Goal: Information Seeking & Learning: Learn about a topic

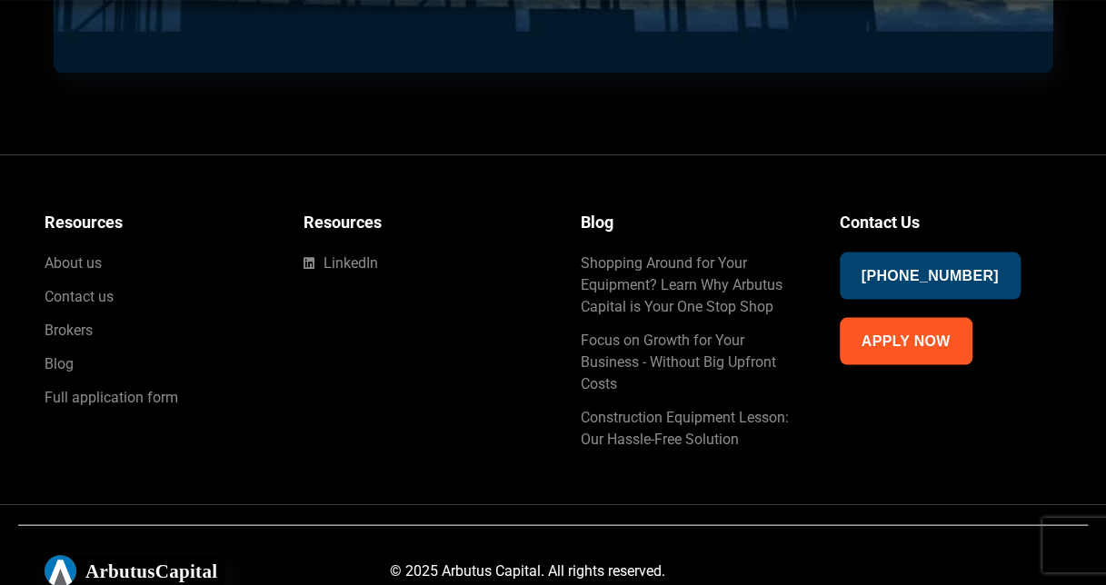
scroll to position [4851, 0]
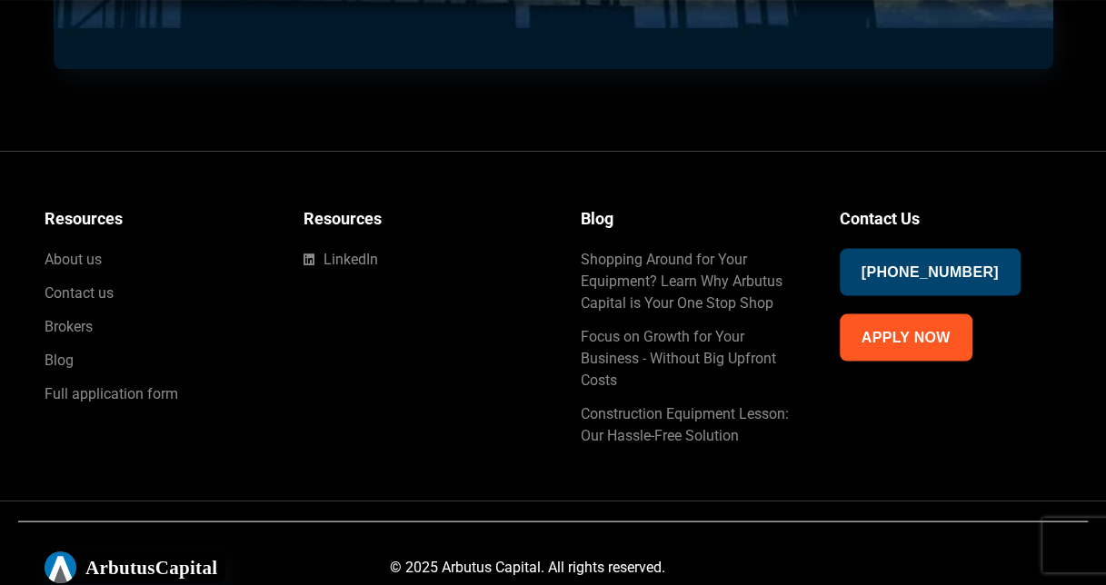
drag, startPoint x: 0, startPoint y: 0, endPoint x: 490, endPoint y: 284, distance: 565.9
click at [490, 284] on div "Resources LinkedIn" at bounding box center [423, 325] width 259 height 259
click at [56, 292] on span "Contact us" at bounding box center [79, 293] width 69 height 22
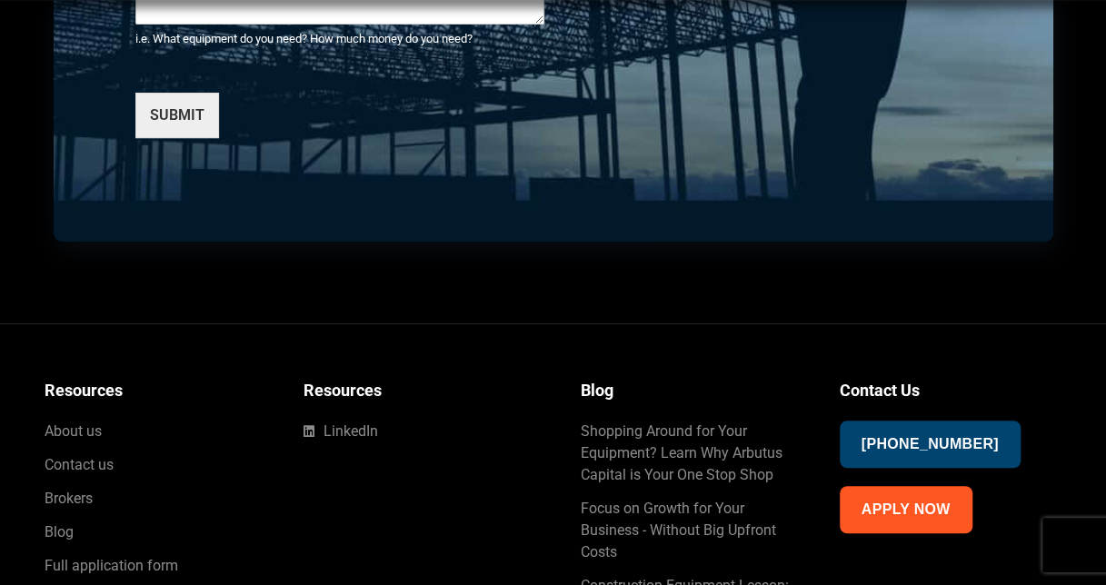
scroll to position [3742, 0]
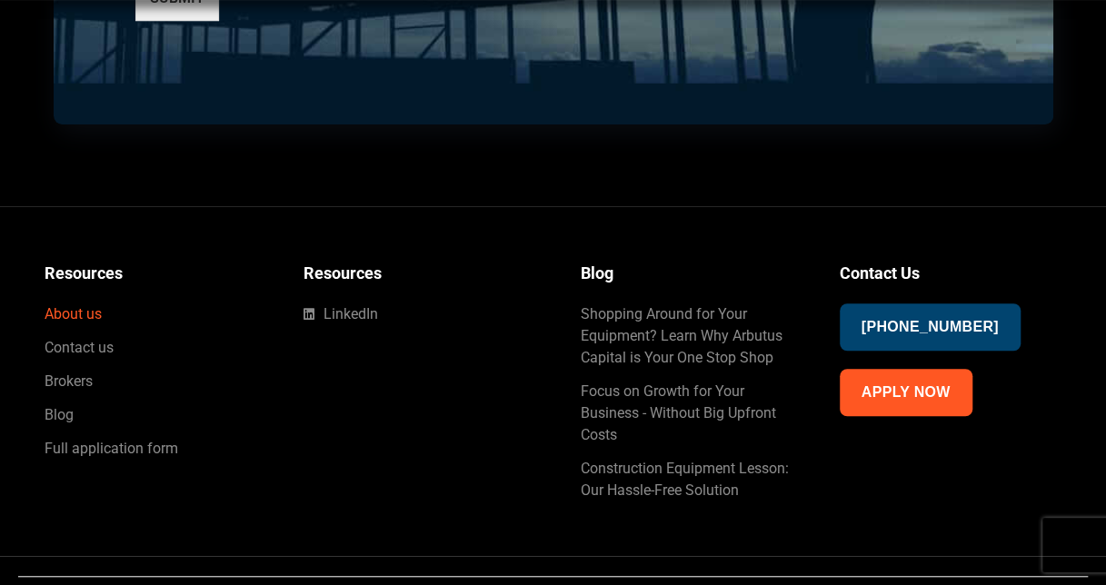
click at [82, 304] on span "About us" at bounding box center [73, 315] width 57 height 22
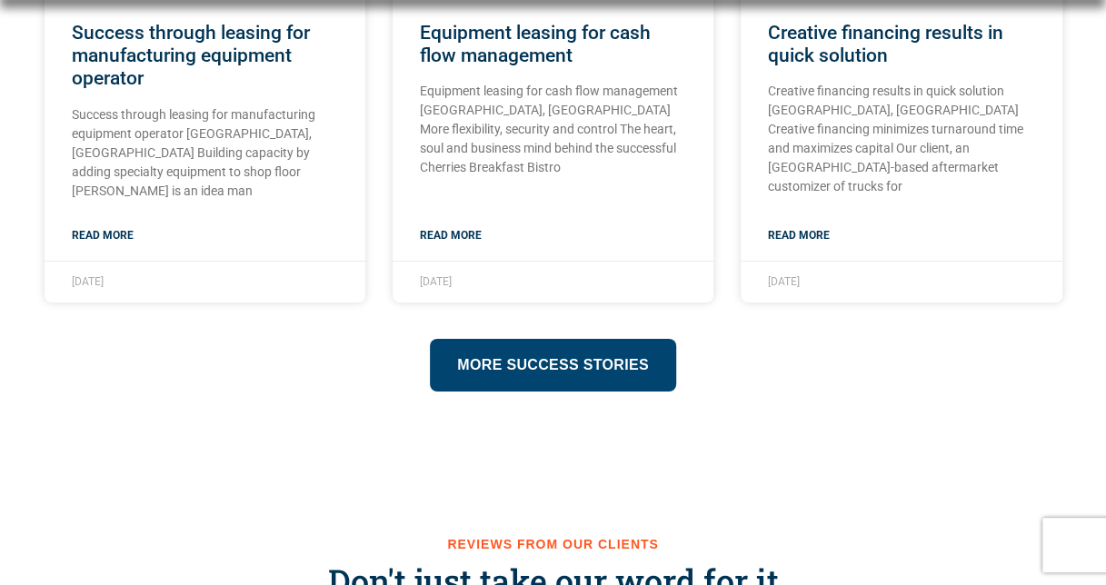
scroll to position [3005, 0]
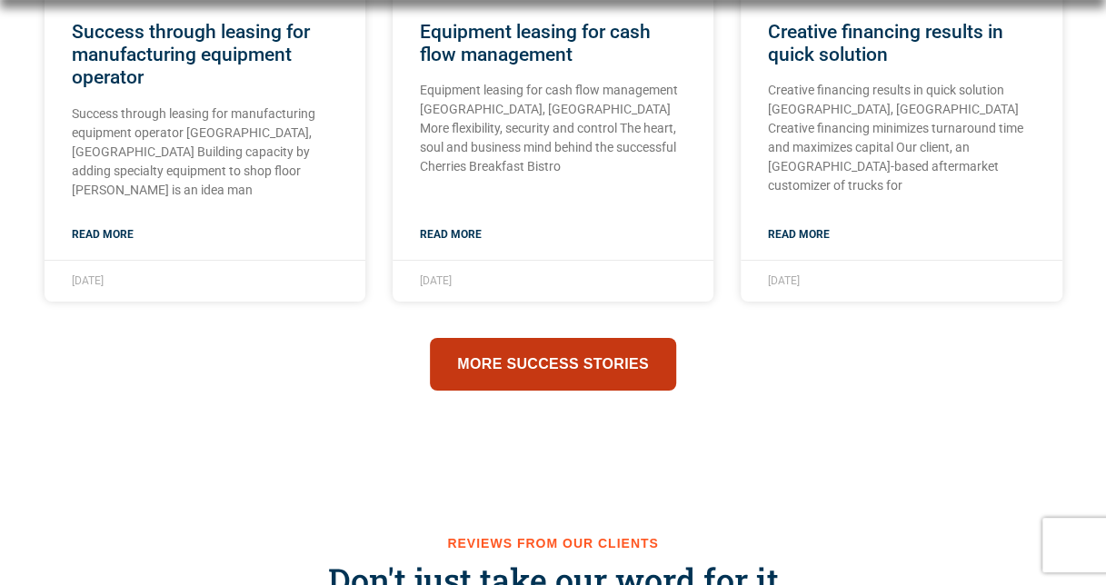
click at [642, 369] on span "More success stories" at bounding box center [553, 364] width 192 height 25
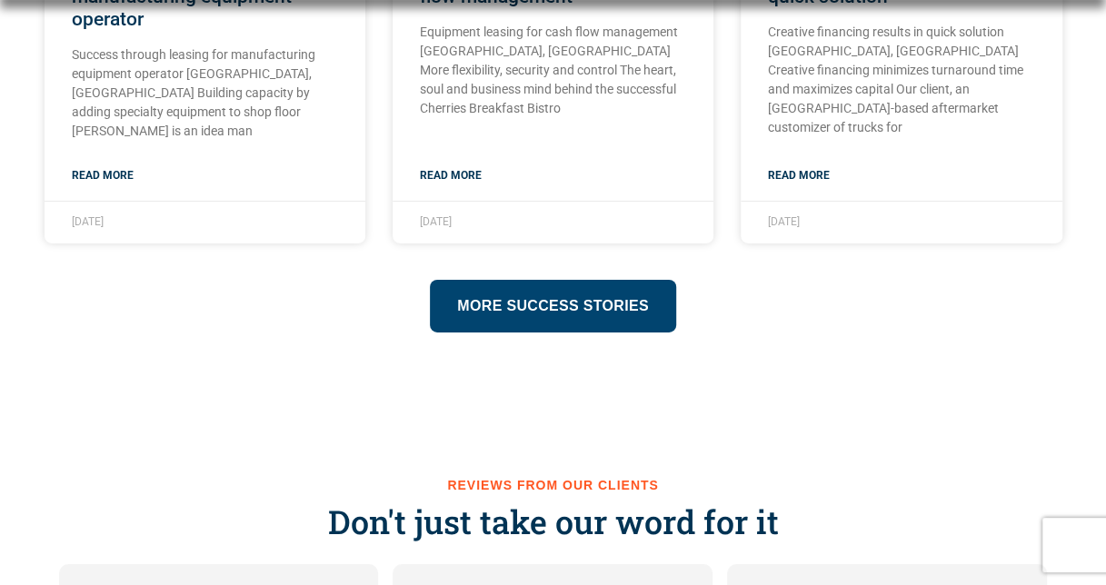
scroll to position [3071, 0]
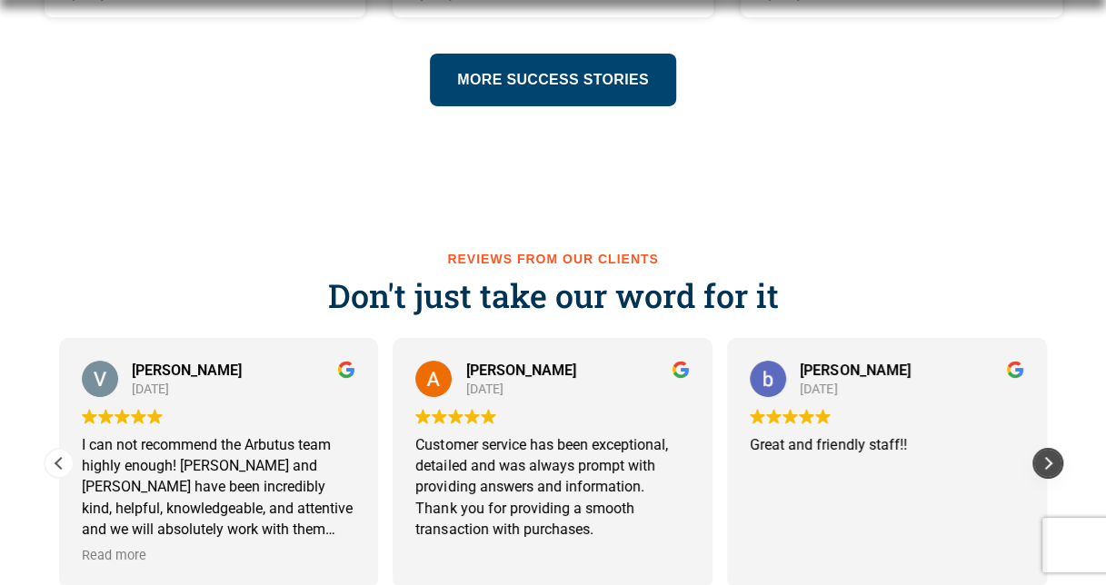
click at [1050, 450] on div "Next review" at bounding box center [1047, 463] width 27 height 27
click at [1047, 450] on div "Next review" at bounding box center [1047, 463] width 27 height 27
click at [1050, 450] on div "Next review" at bounding box center [1047, 463] width 27 height 27
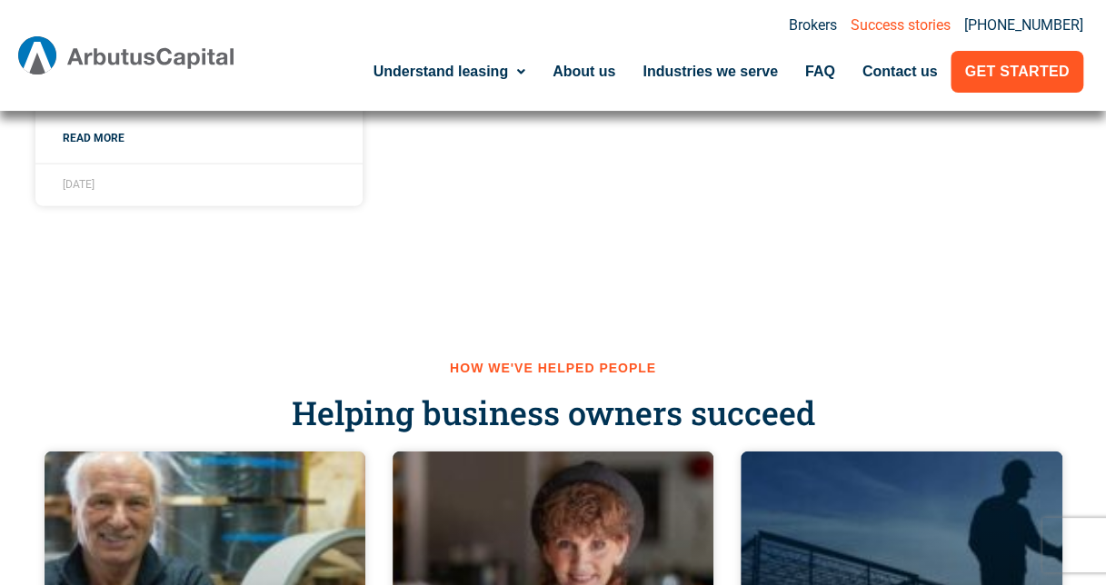
scroll to position [2091, 0]
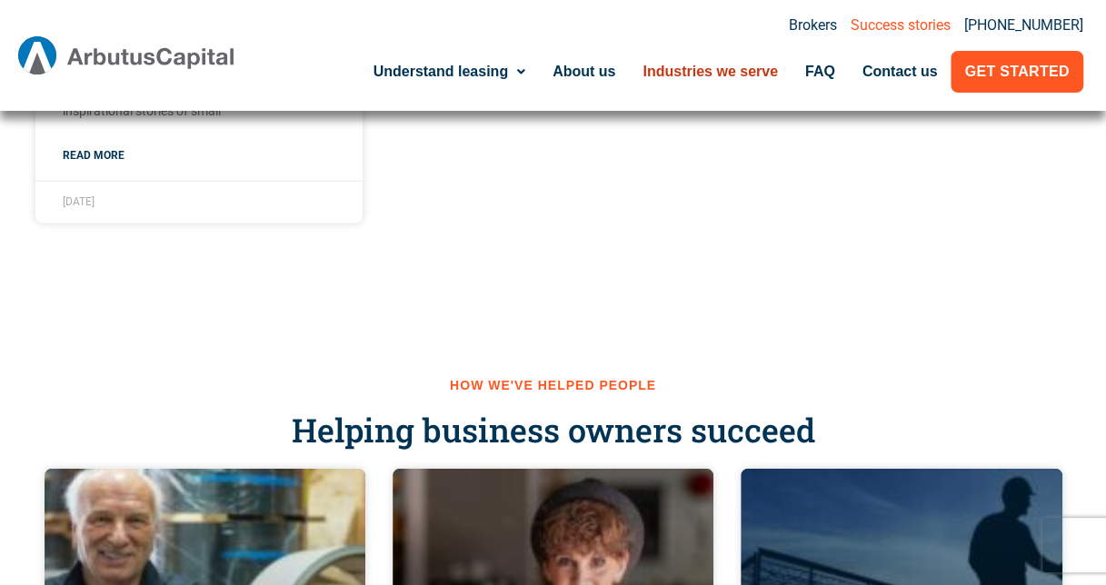
click at [756, 65] on link "Industries we serve" at bounding box center [710, 72] width 163 height 42
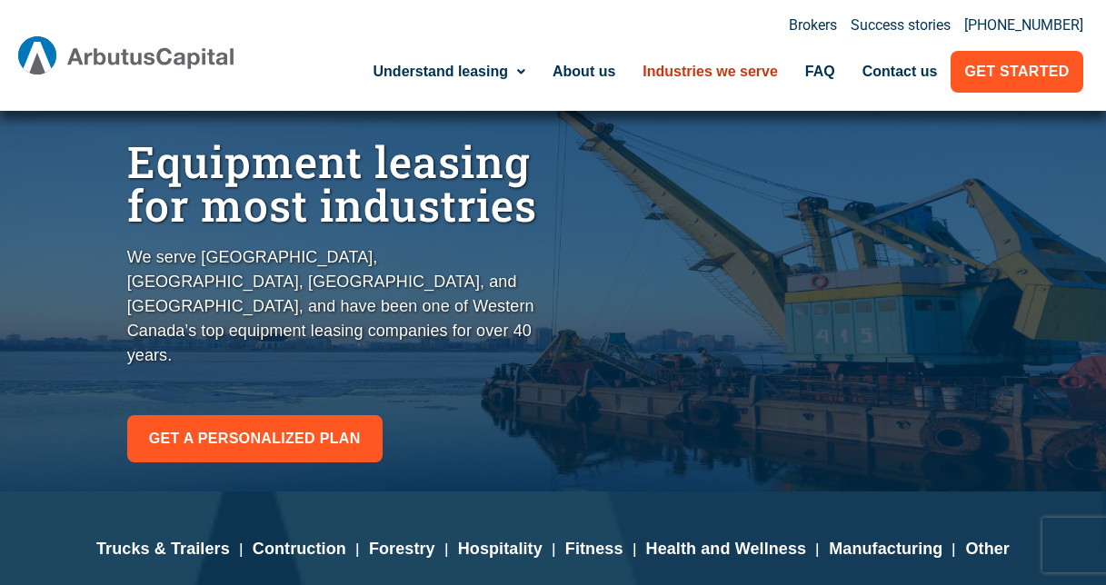
click at [756, 65] on link "Industries we serve" at bounding box center [710, 72] width 163 height 42
click at [810, 76] on link "FAQ" at bounding box center [819, 72] width 57 height 42
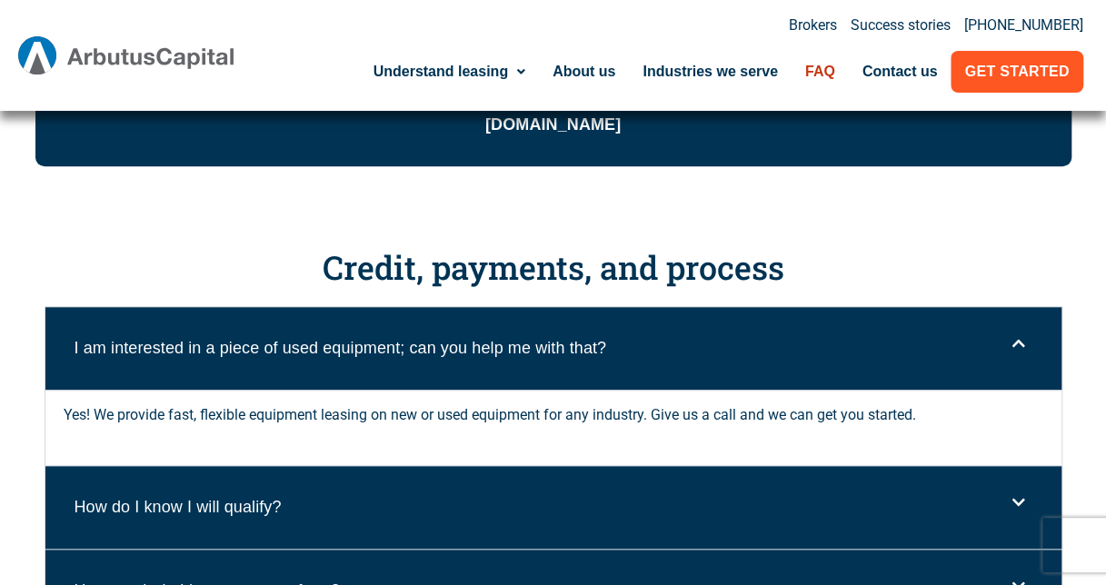
scroll to position [622, 0]
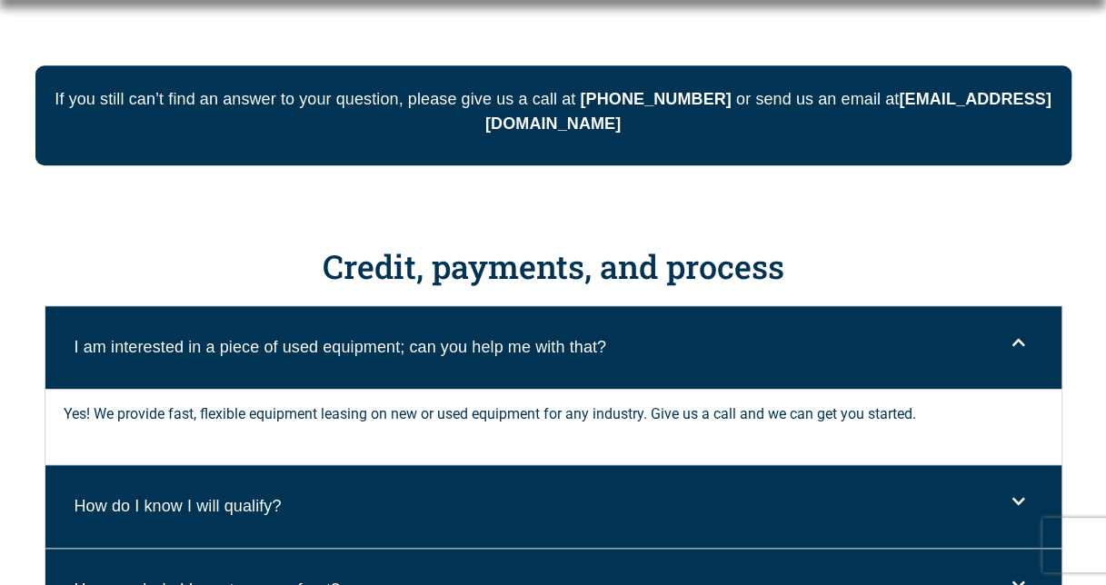
click at [705, 383] on div "I am interested in a piece of used equipment; can you help me with that?" at bounding box center [553, 347] width 1016 height 83
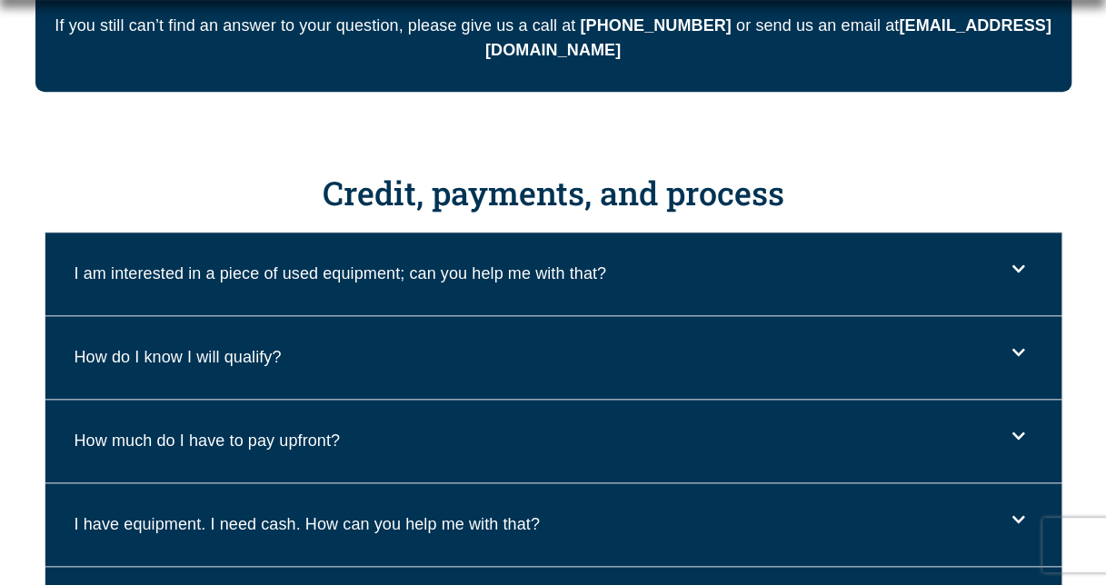
scroll to position [696, 0]
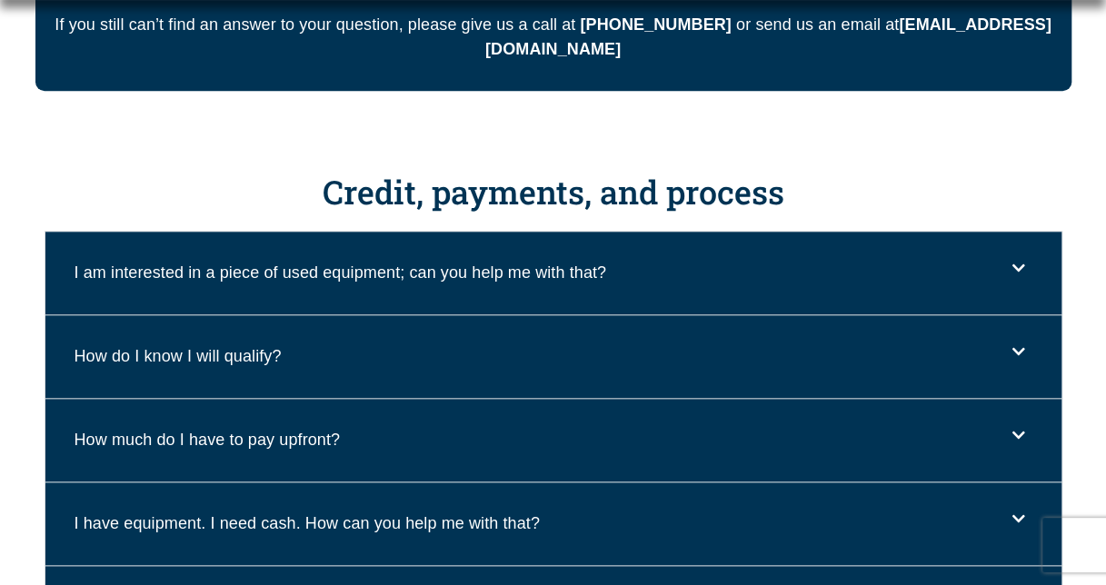
click at [736, 278] on div "I am interested in a piece of used equipment; can you help me with that?" at bounding box center [553, 273] width 1016 height 83
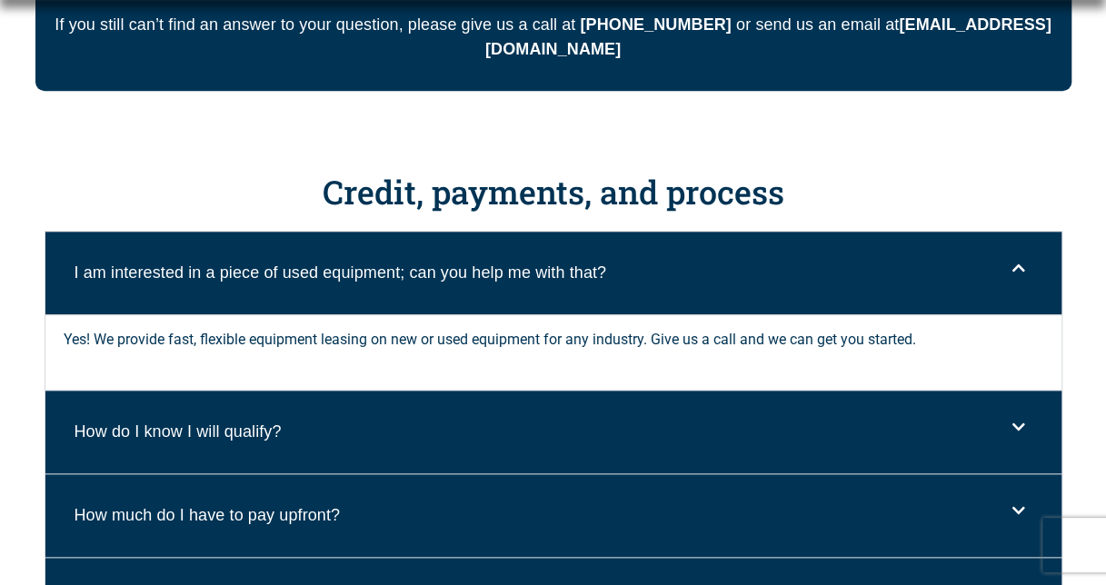
click at [692, 423] on div "How do I know I will qualify?" at bounding box center [553, 432] width 1016 height 83
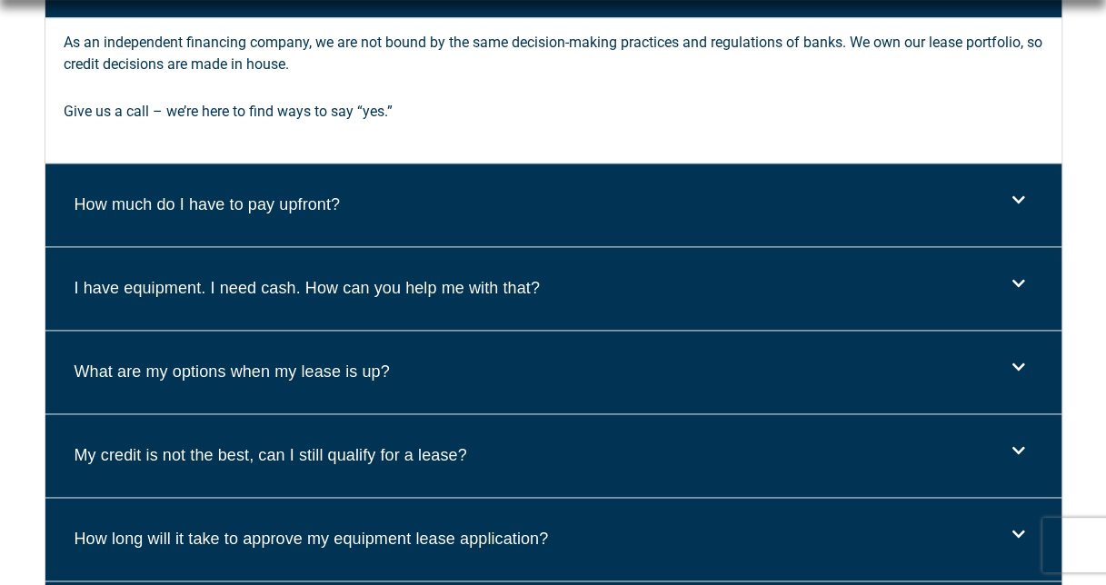
scroll to position [1079, 0]
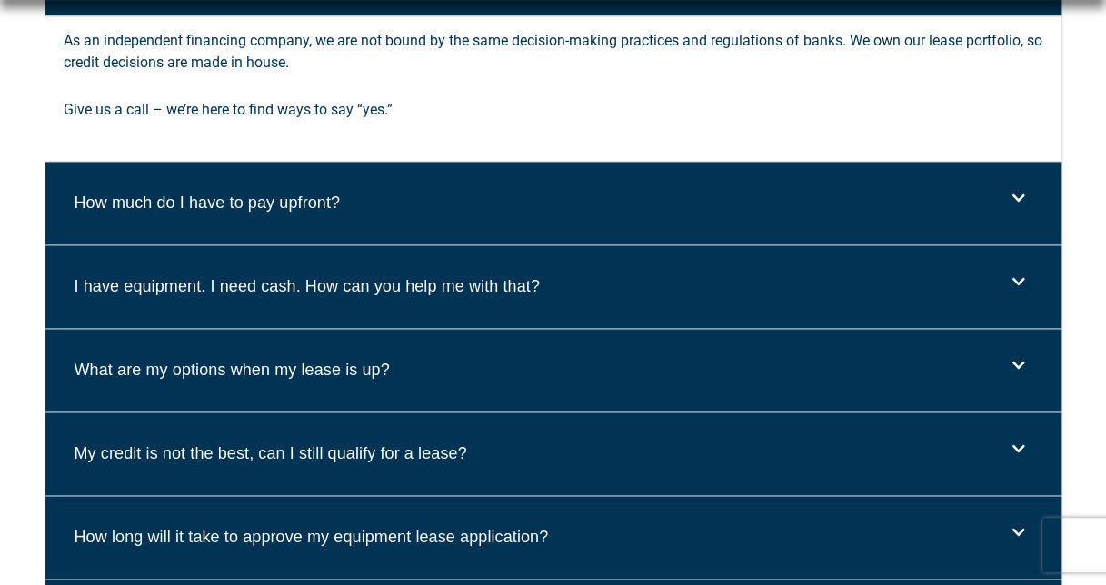
click at [733, 185] on div "How much do I have to pay upfront?" at bounding box center [553, 203] width 1016 height 83
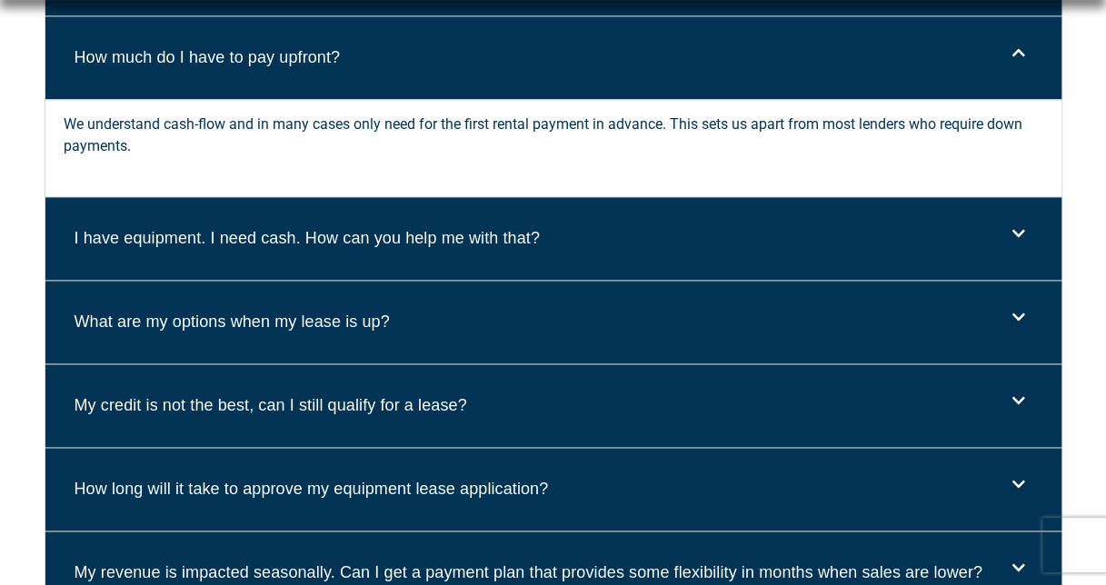
click at [688, 236] on div "I have equipment. I need cash. How can you help me with that?" at bounding box center [553, 238] width 1016 height 83
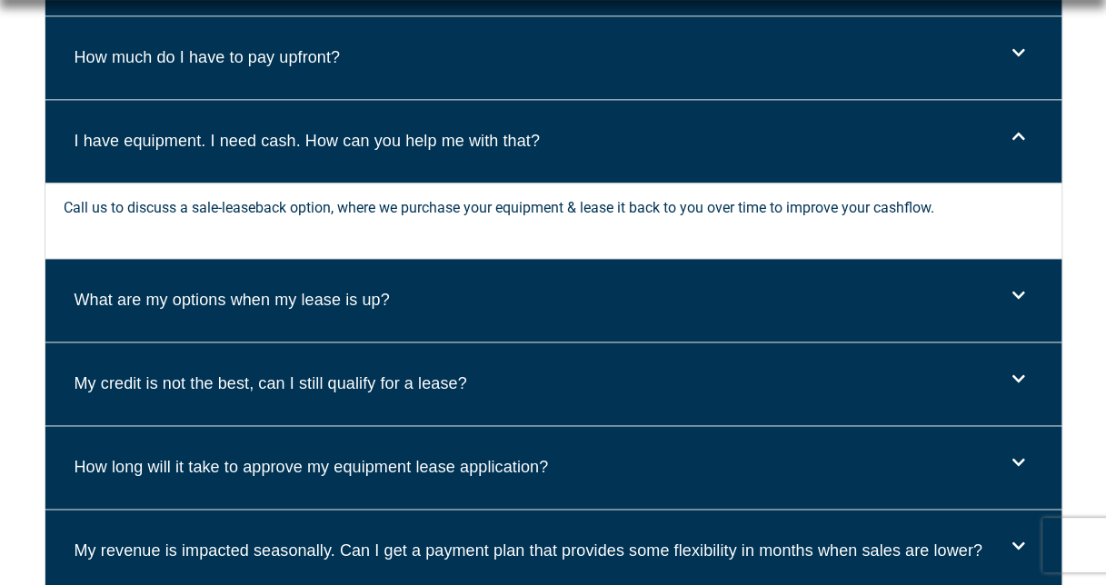
click at [618, 306] on div "What are my options when my lease is up?" at bounding box center [553, 300] width 1016 height 83
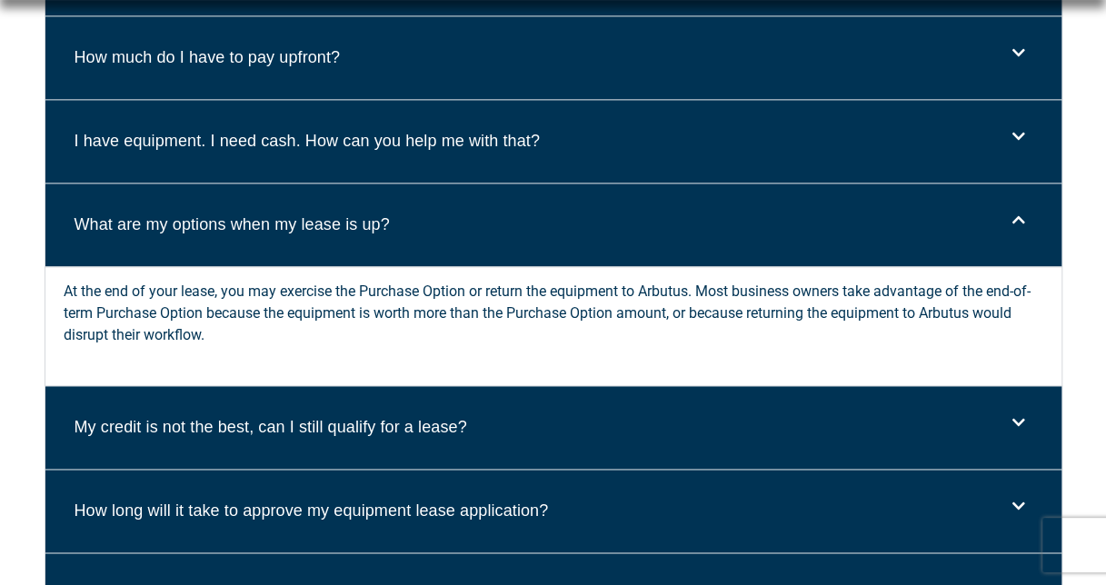
click at [618, 306] on p "At the end of your lease, you may exercise the Purchase Option or return the eq…" at bounding box center [554, 313] width 980 height 65
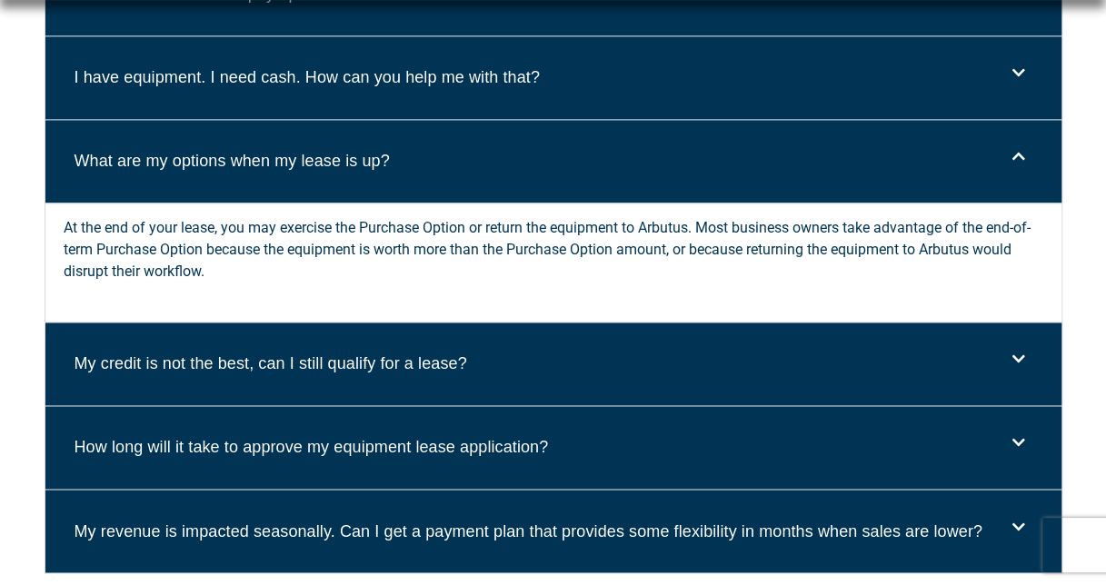
scroll to position [1159, 0]
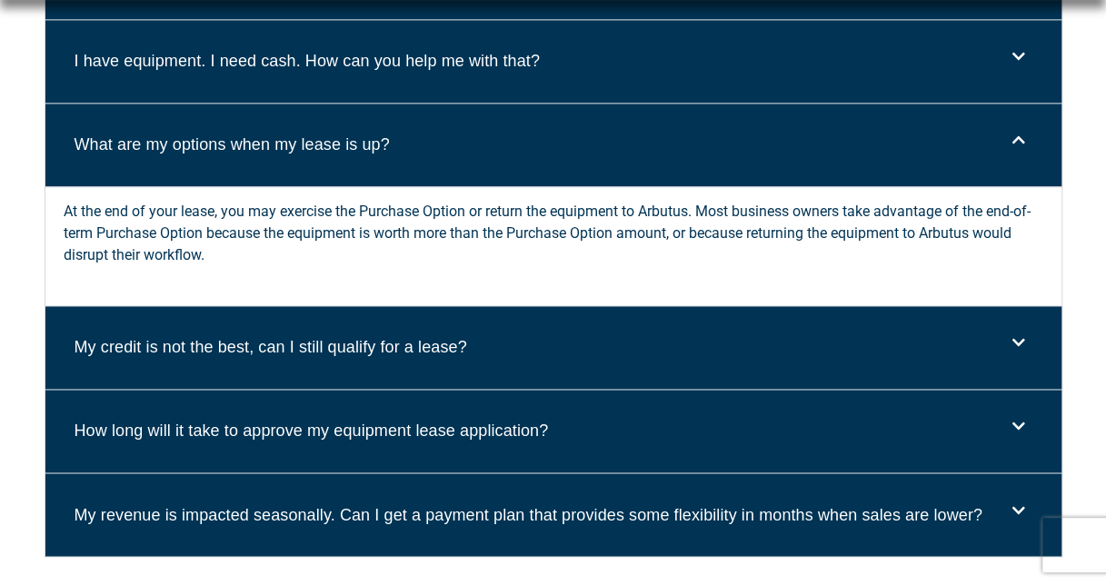
click at [653, 342] on div "My credit is not the best, can I still qualify for a lease?" at bounding box center [553, 347] width 1016 height 83
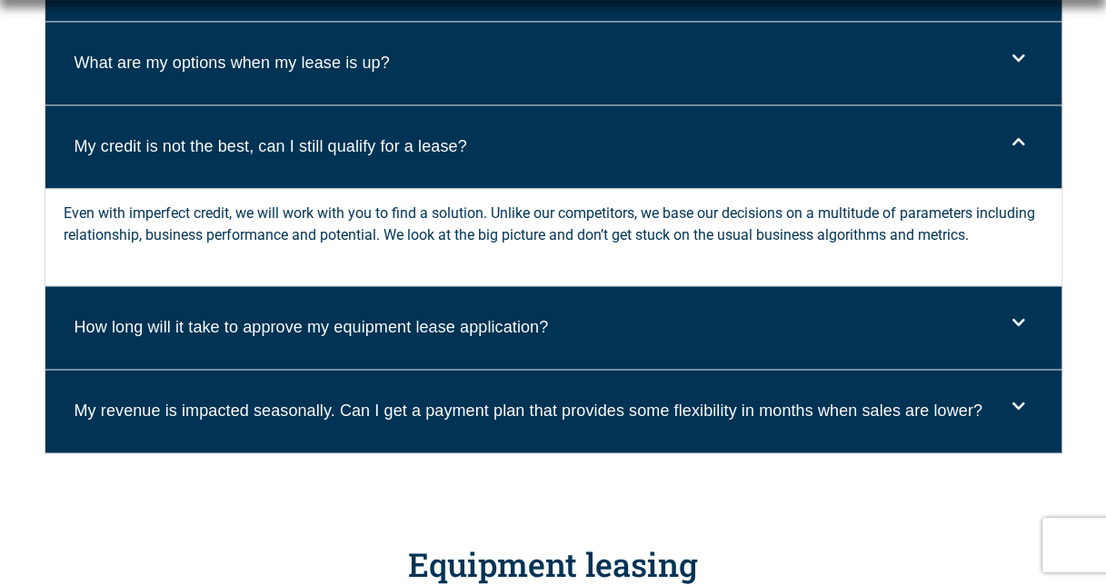
scroll to position [1241, 0]
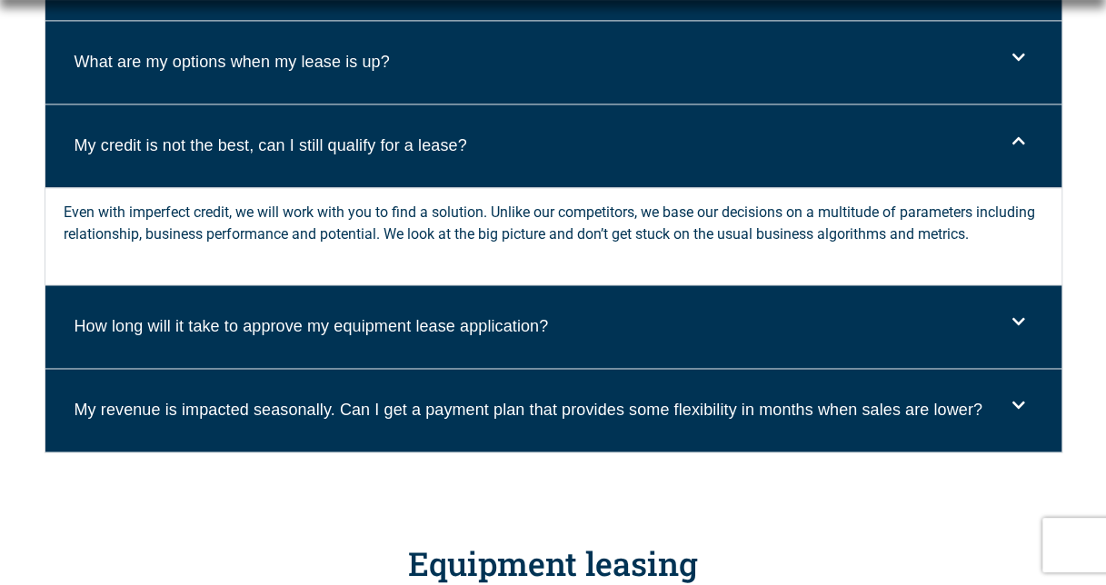
click at [653, 342] on div "How long will it take to approve my equipment lease application?" at bounding box center [553, 326] width 1016 height 83
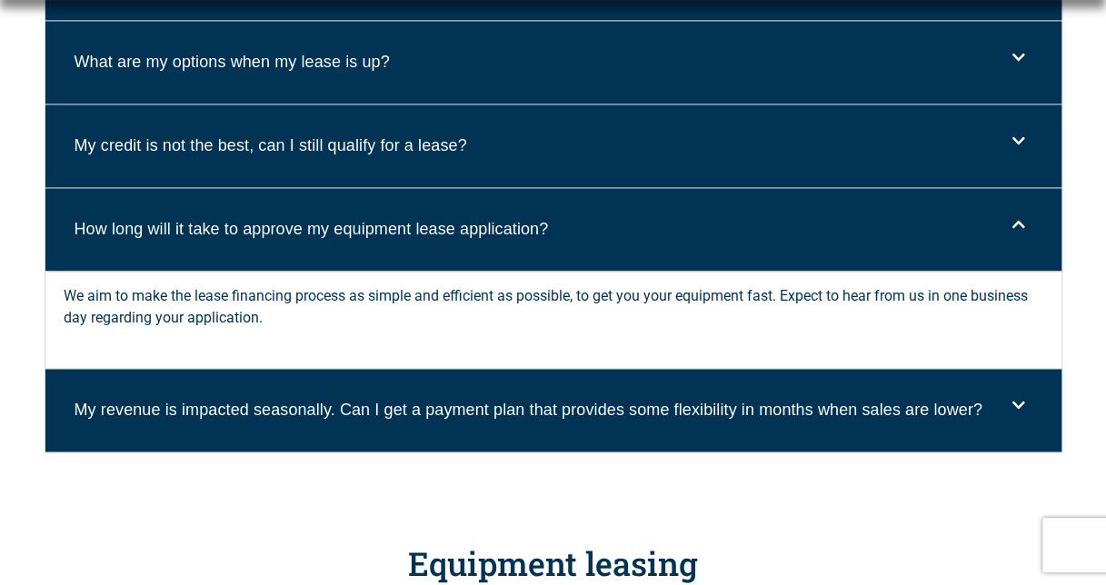
click at [661, 402] on link "My revenue is impacted seasonally. Can I get a payment plan that provides some …" at bounding box center [529, 410] width 908 height 18
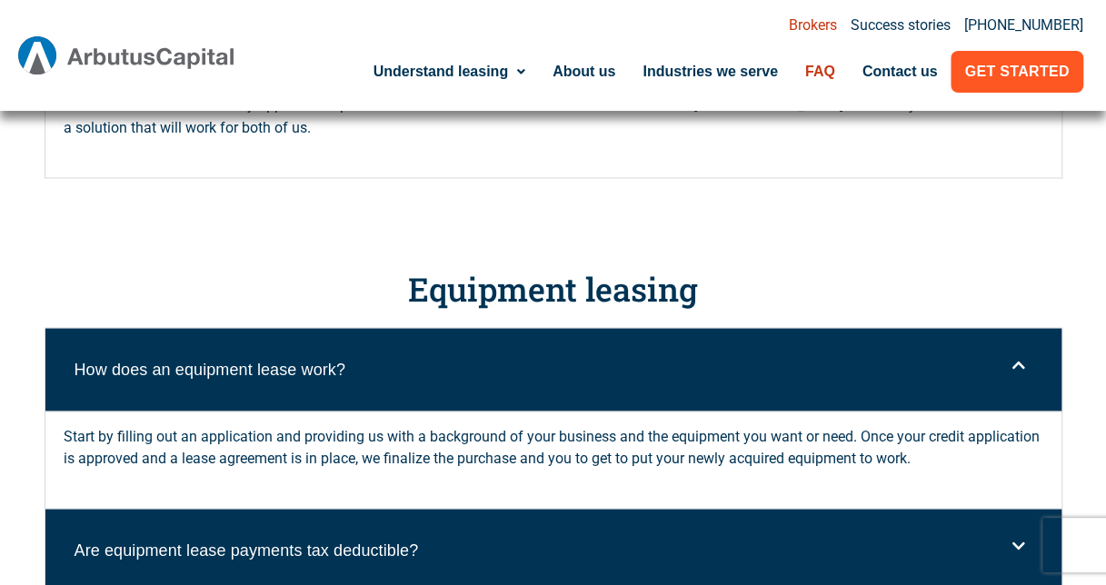
scroll to position [1538, 0]
click at [473, 160] on link "Why lease" at bounding box center [460, 156] width 200 height 42
click at [442, 149] on link "Why lease" at bounding box center [460, 156] width 200 height 42
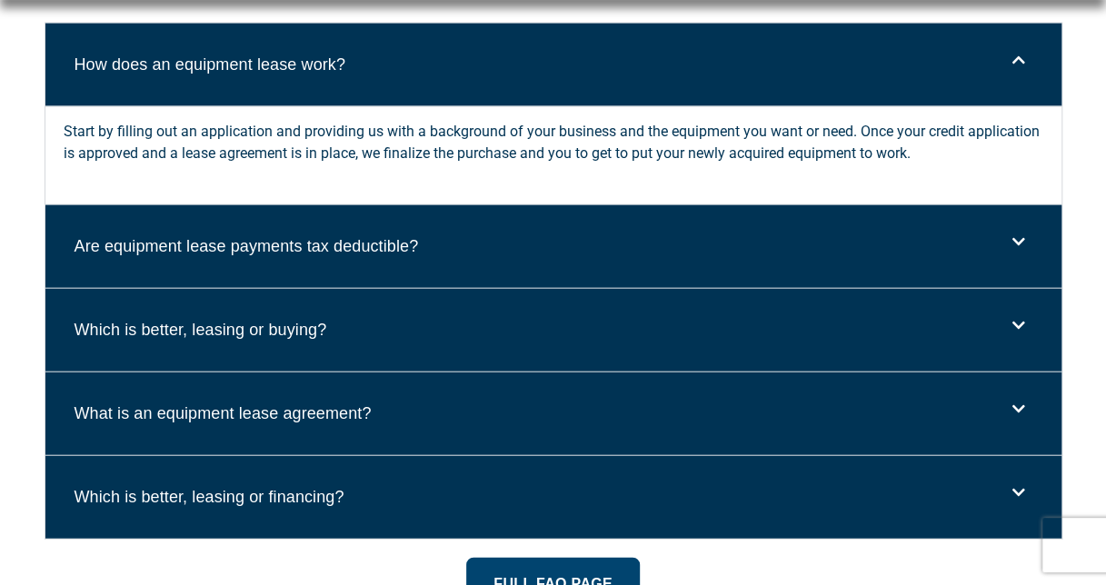
scroll to position [1924, 0]
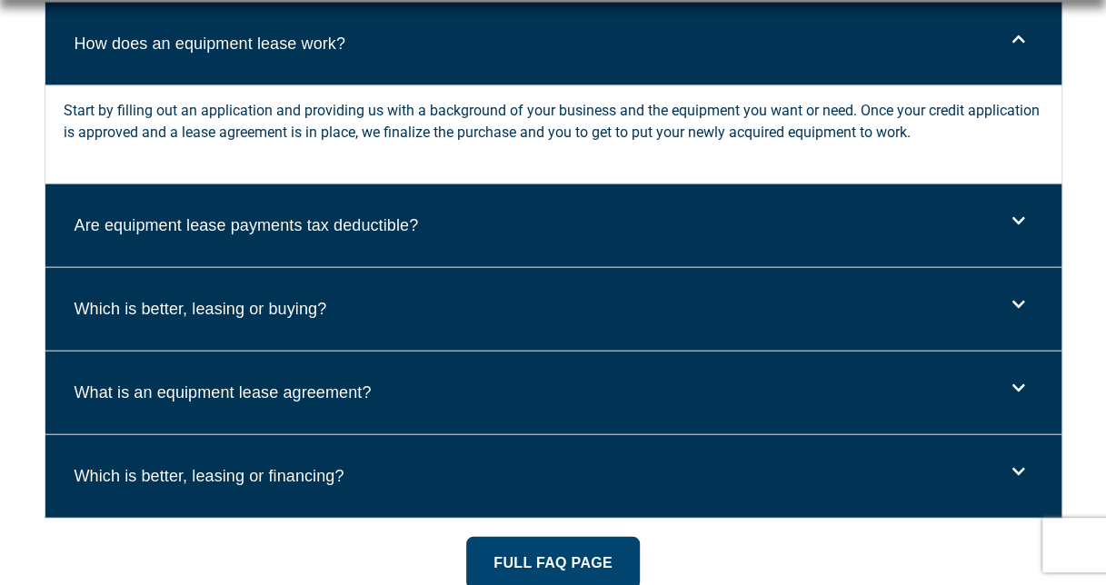
click at [479, 222] on div "Are equipment lease payments tax deductible?" at bounding box center [553, 225] width 1016 height 83
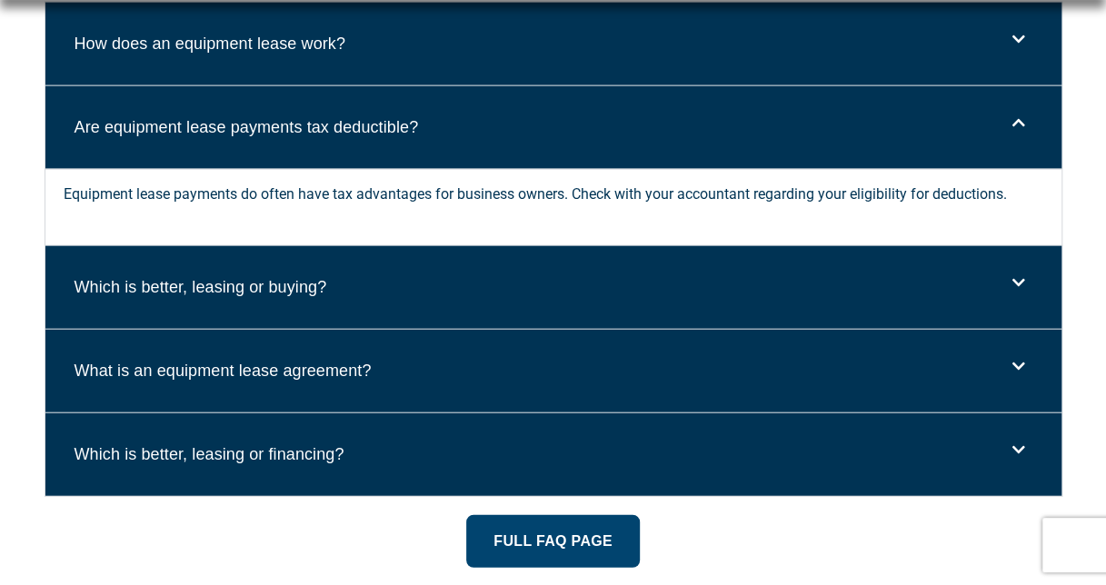
click at [479, 222] on div "Equipment lease payments do often have tax advantages for business owners. Chec…" at bounding box center [553, 207] width 1016 height 76
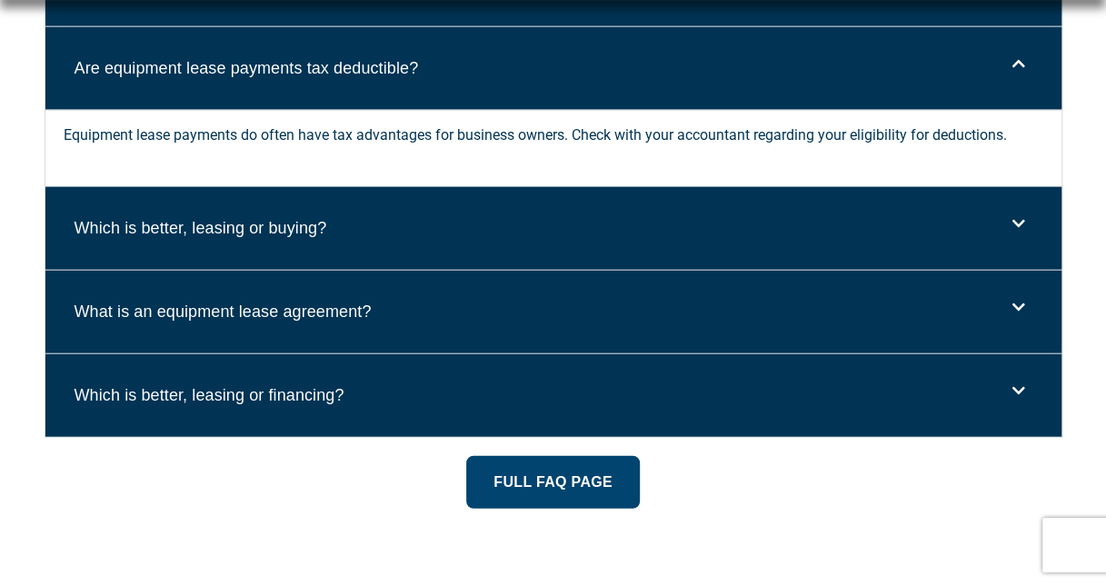
scroll to position [1984, 0]
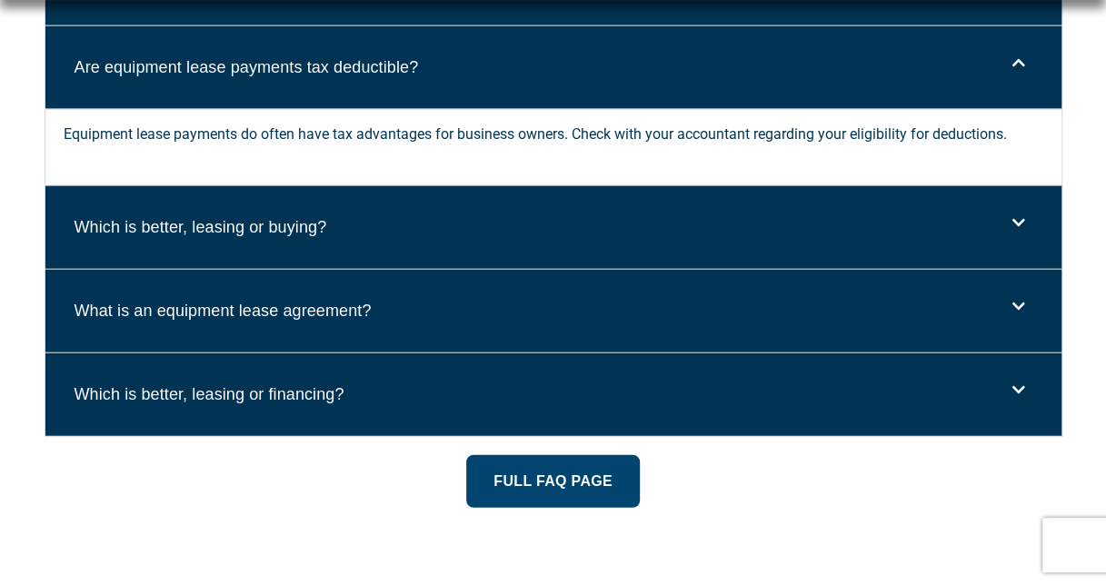
click at [479, 222] on div "Which is better, leasing or buying?" at bounding box center [553, 227] width 1016 height 83
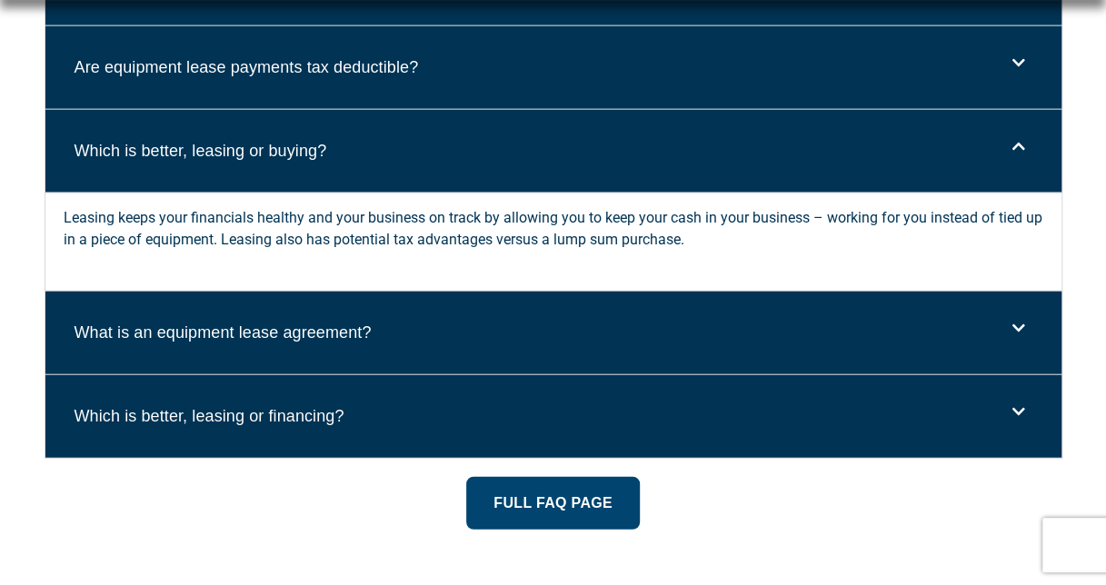
click at [479, 222] on p "Leasing keeps your financials healthy and your business on track by allowing yo…" at bounding box center [554, 229] width 980 height 44
click at [622, 274] on div "Leasing keeps your financials healthy and your business on track by allowing yo…" at bounding box center [553, 242] width 1016 height 98
click at [596, 322] on div "What is an equipment lease agreement?" at bounding box center [553, 333] width 1016 height 83
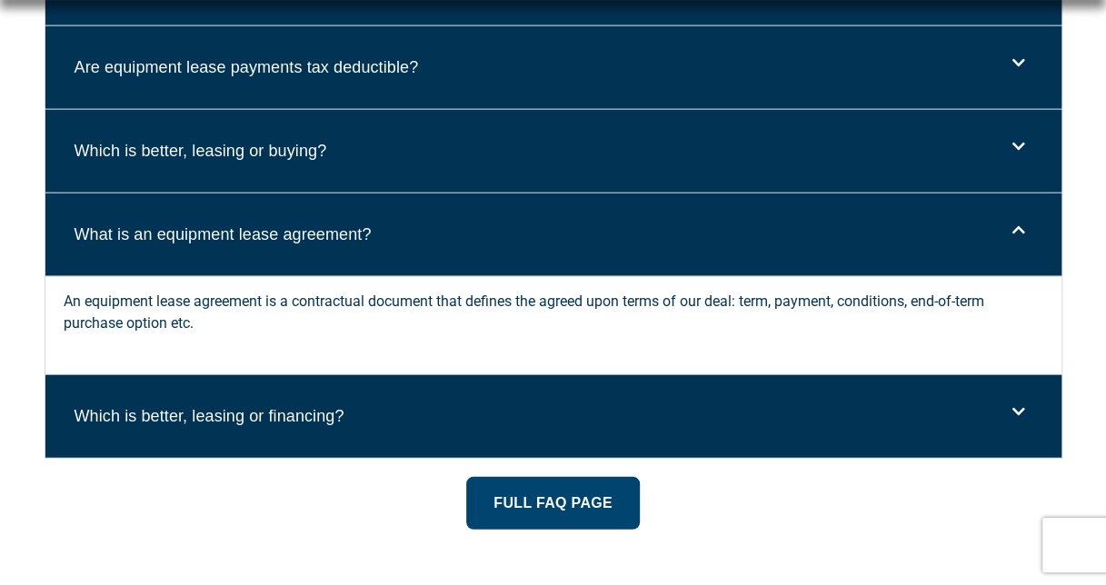
click at [513, 425] on div "Which is better, leasing or financing?" at bounding box center [553, 416] width 1016 height 83
